Goal: Task Accomplishment & Management: Use online tool/utility

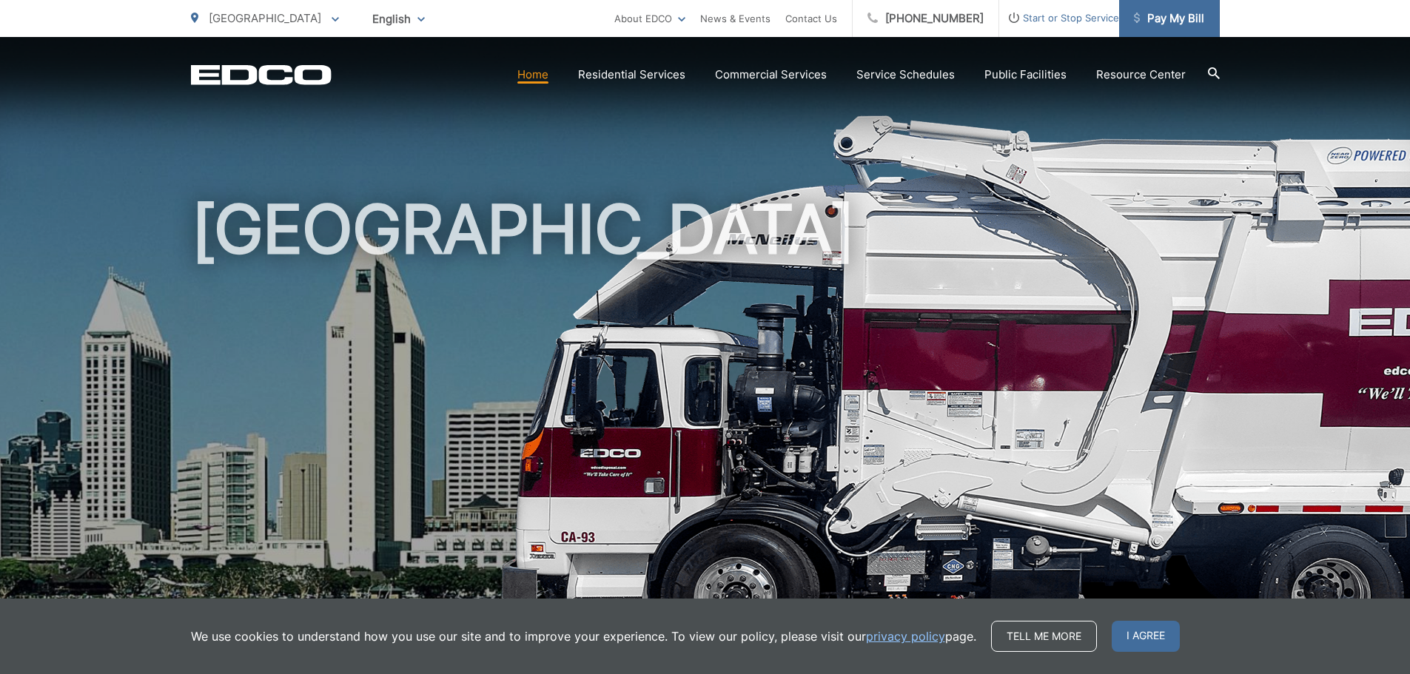
click at [1156, 20] on span "Pay My Bill" at bounding box center [1169, 19] width 70 height 18
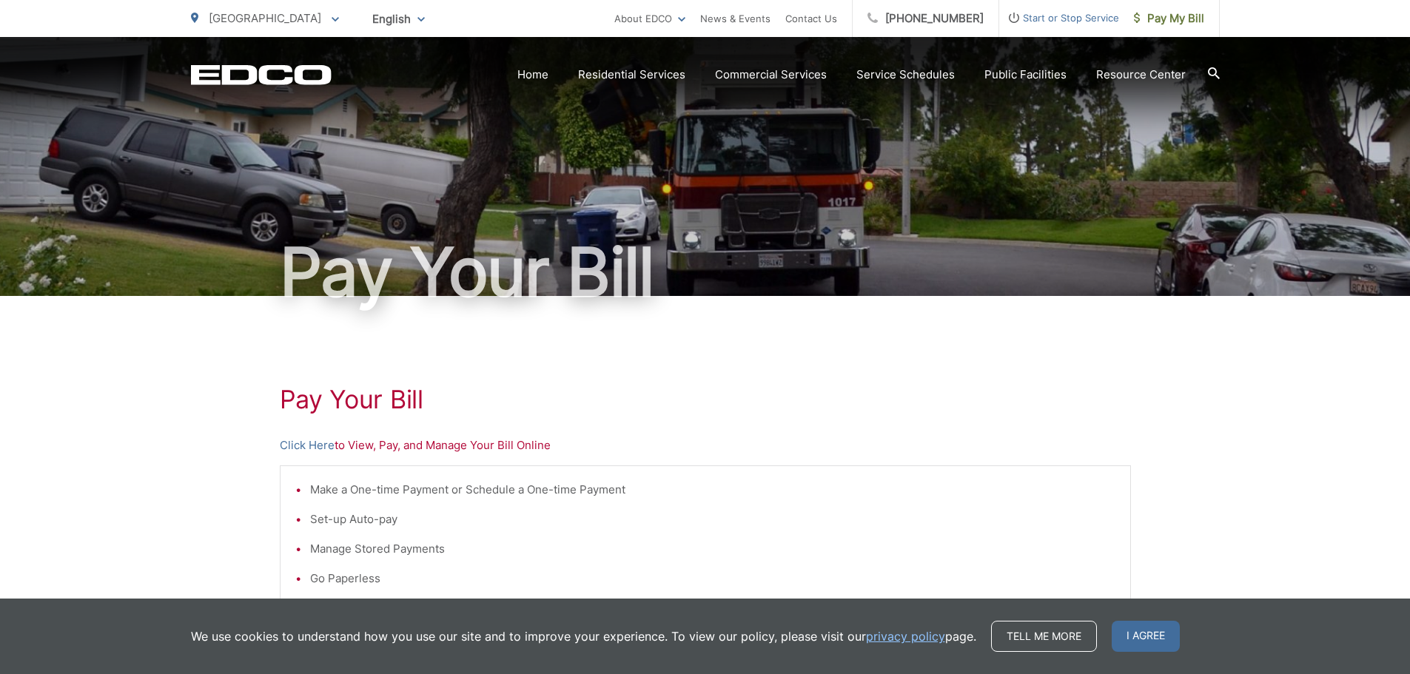
scroll to position [222, 0]
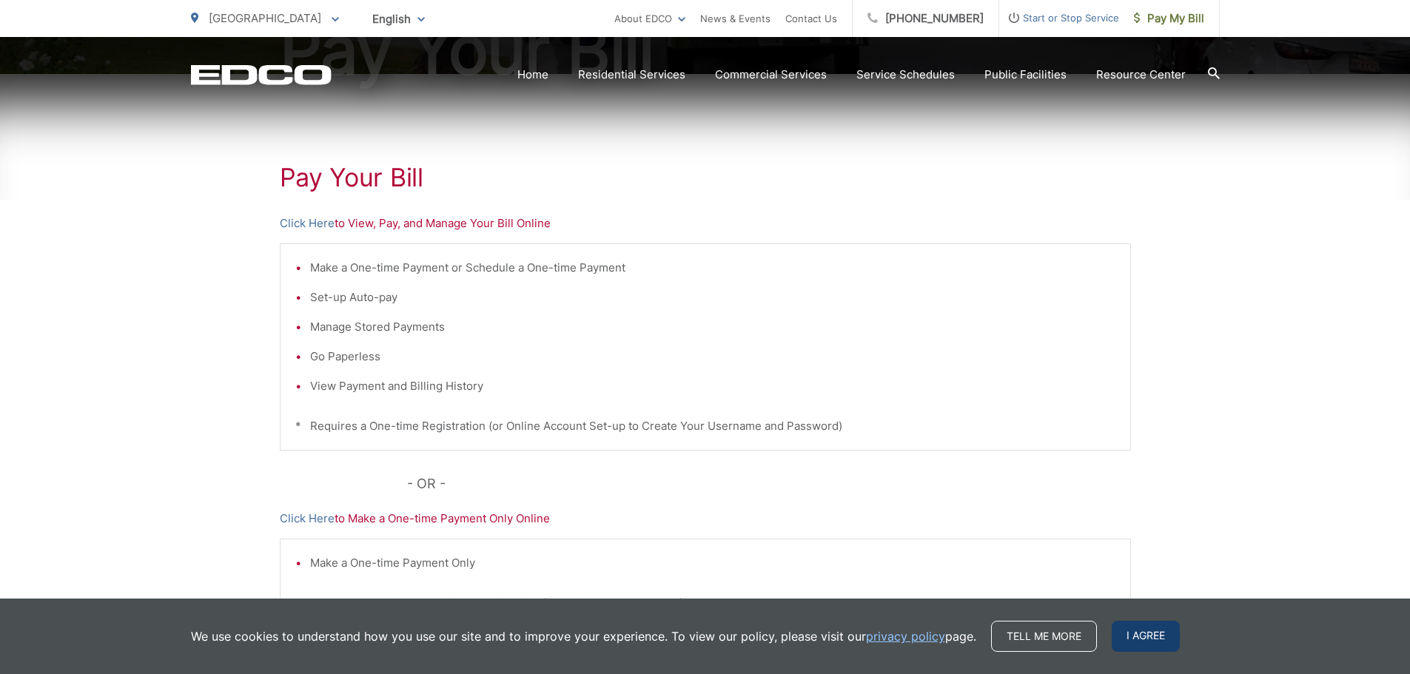
click at [1164, 642] on span "I agree" at bounding box center [1146, 636] width 68 height 31
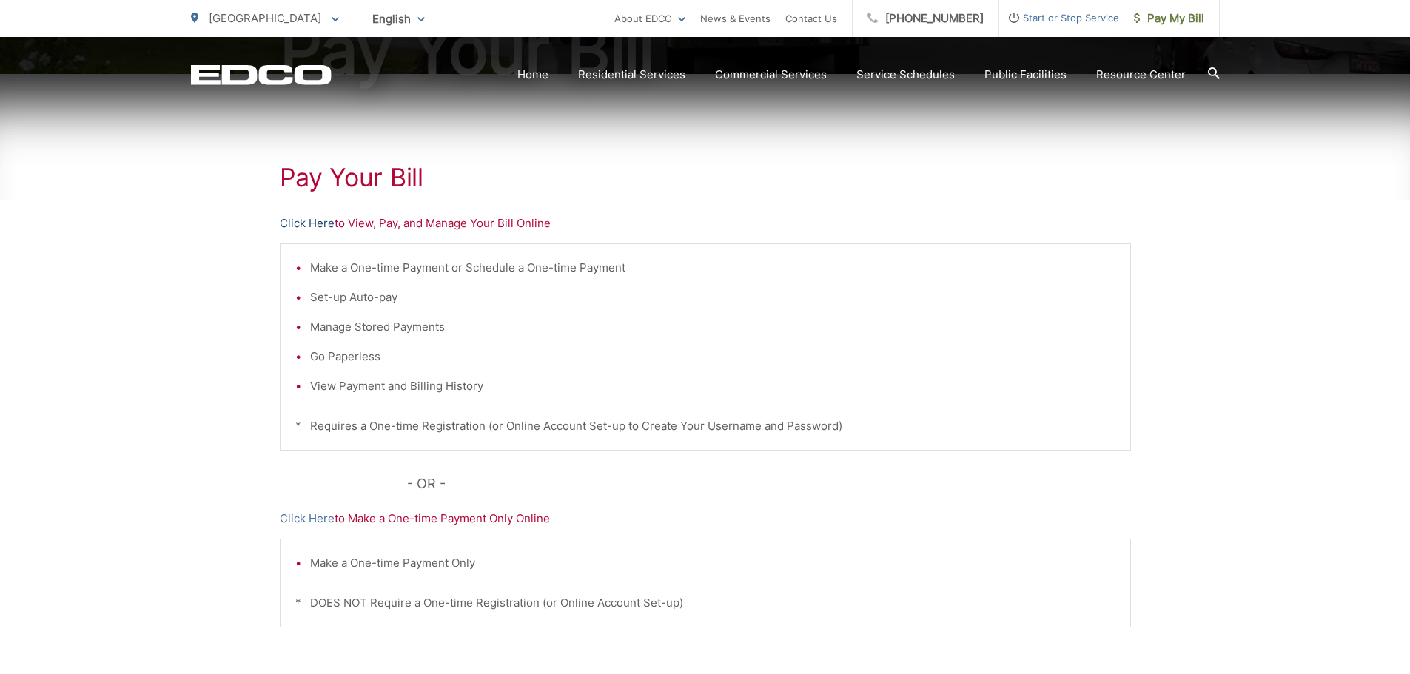
click at [281, 218] on link "Click Here" at bounding box center [307, 224] width 55 height 18
